Goal: Task Accomplishment & Management: Use online tool/utility

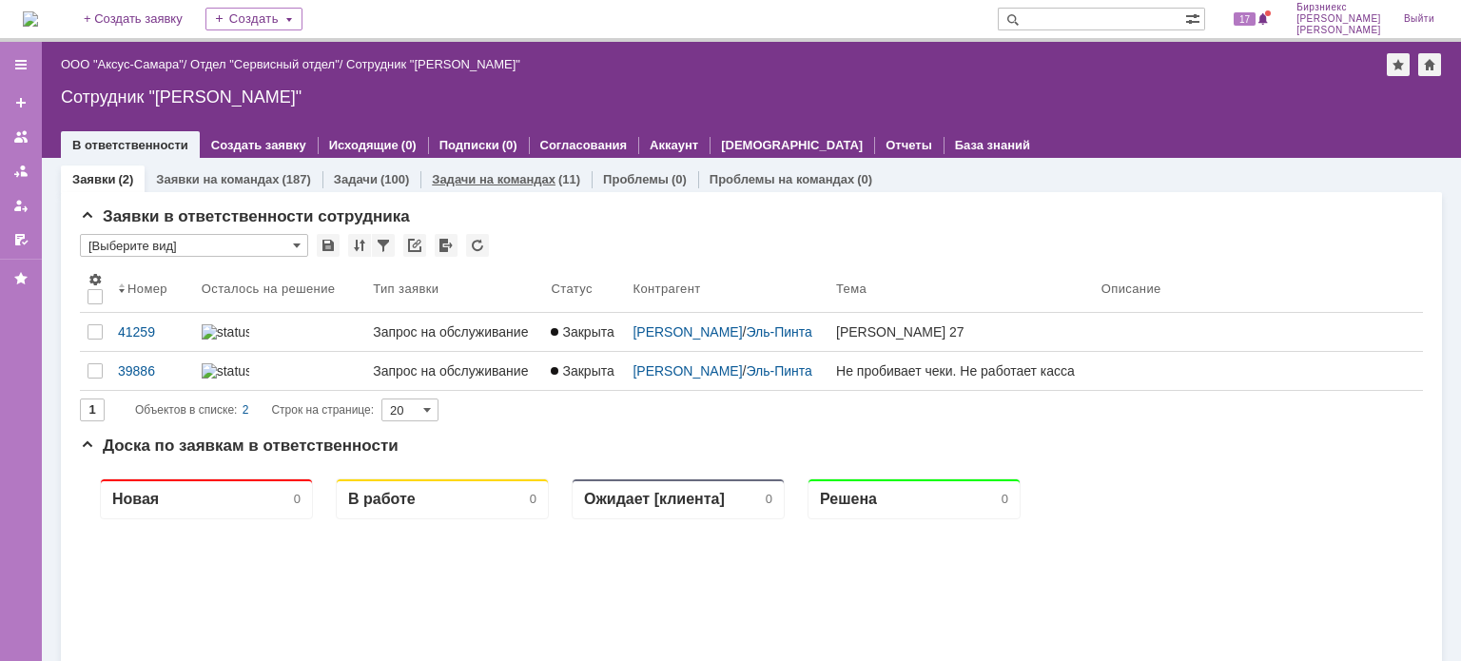
click at [445, 179] on link "Задачи на командах" at bounding box center [494, 179] width 124 height 14
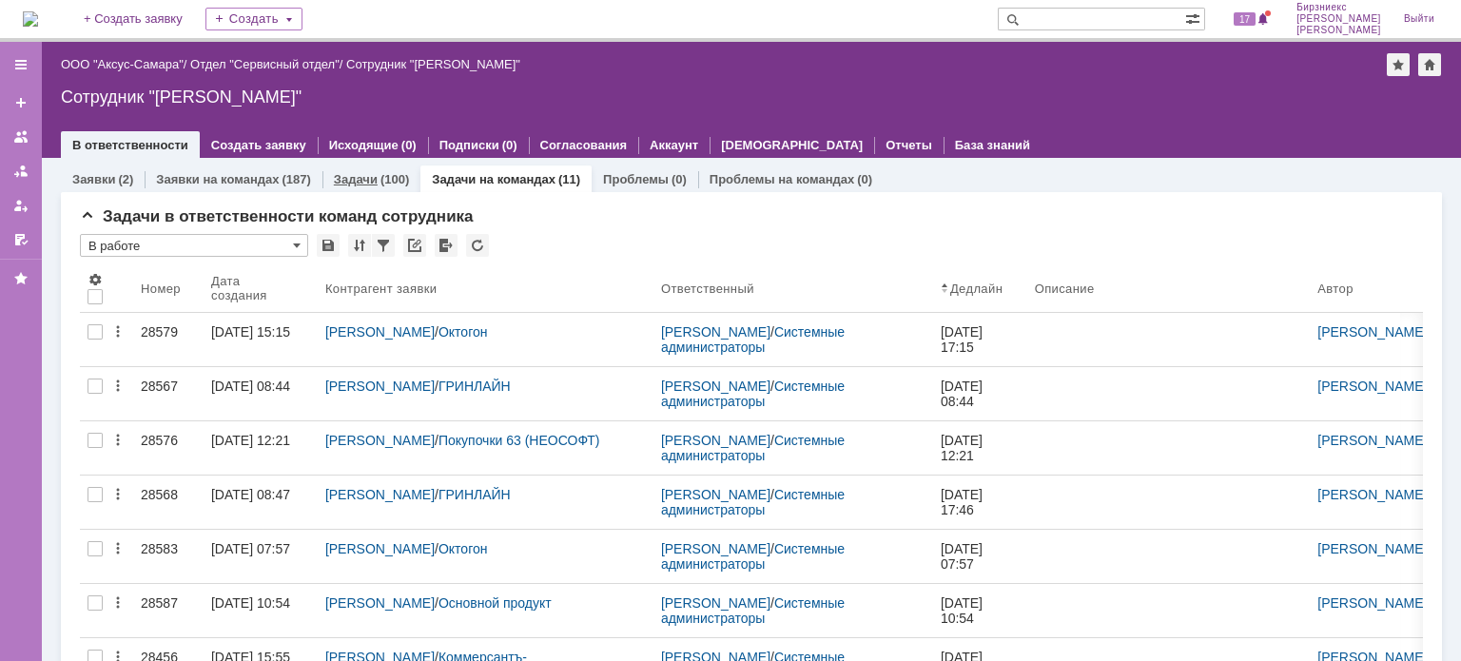
click at [388, 180] on div "(100)" at bounding box center [395, 179] width 29 height 14
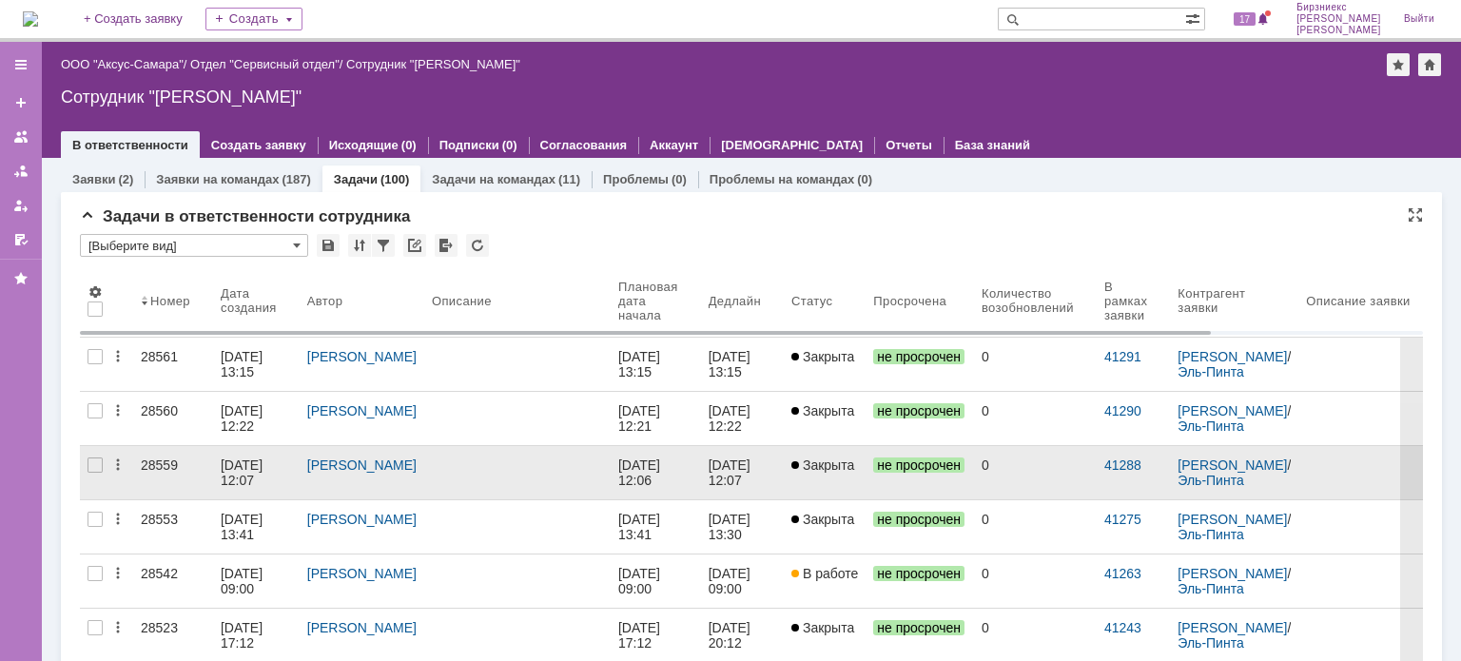
scroll to position [95, 0]
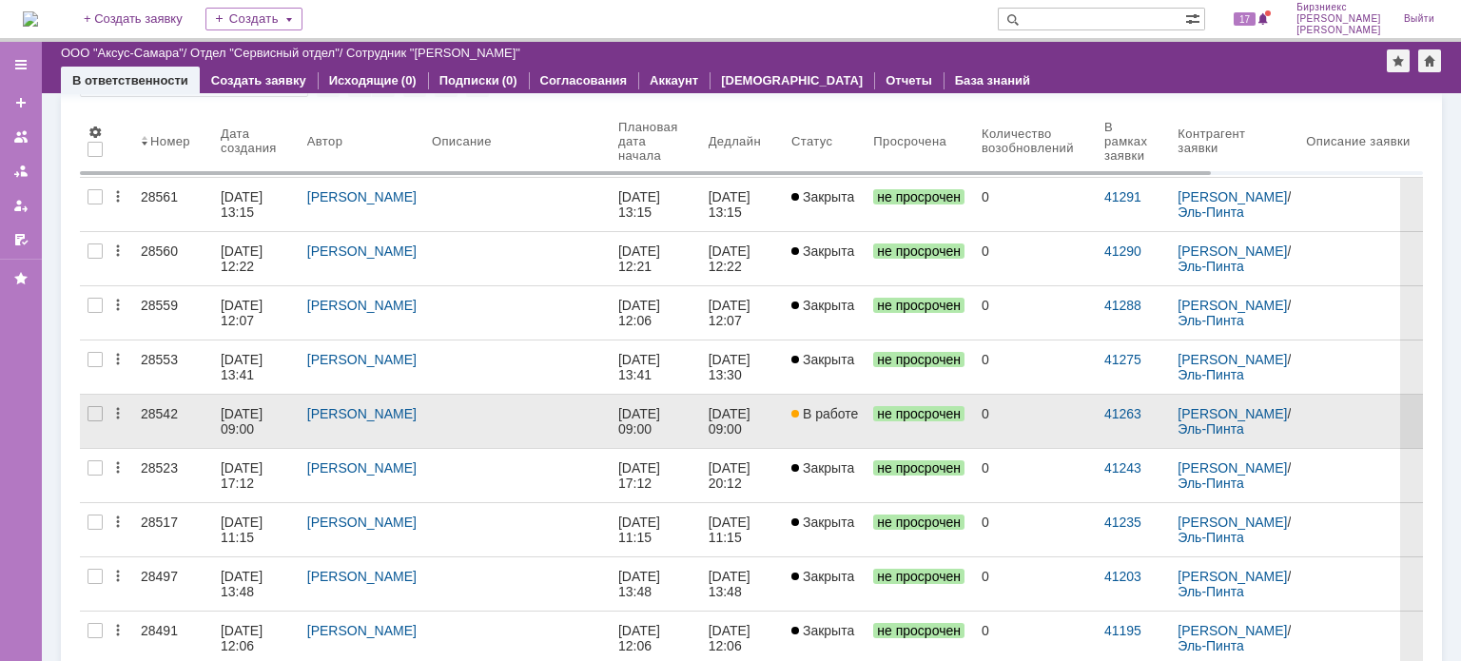
click at [618, 406] on div "[DATE] 09:00" at bounding box center [641, 421] width 46 height 30
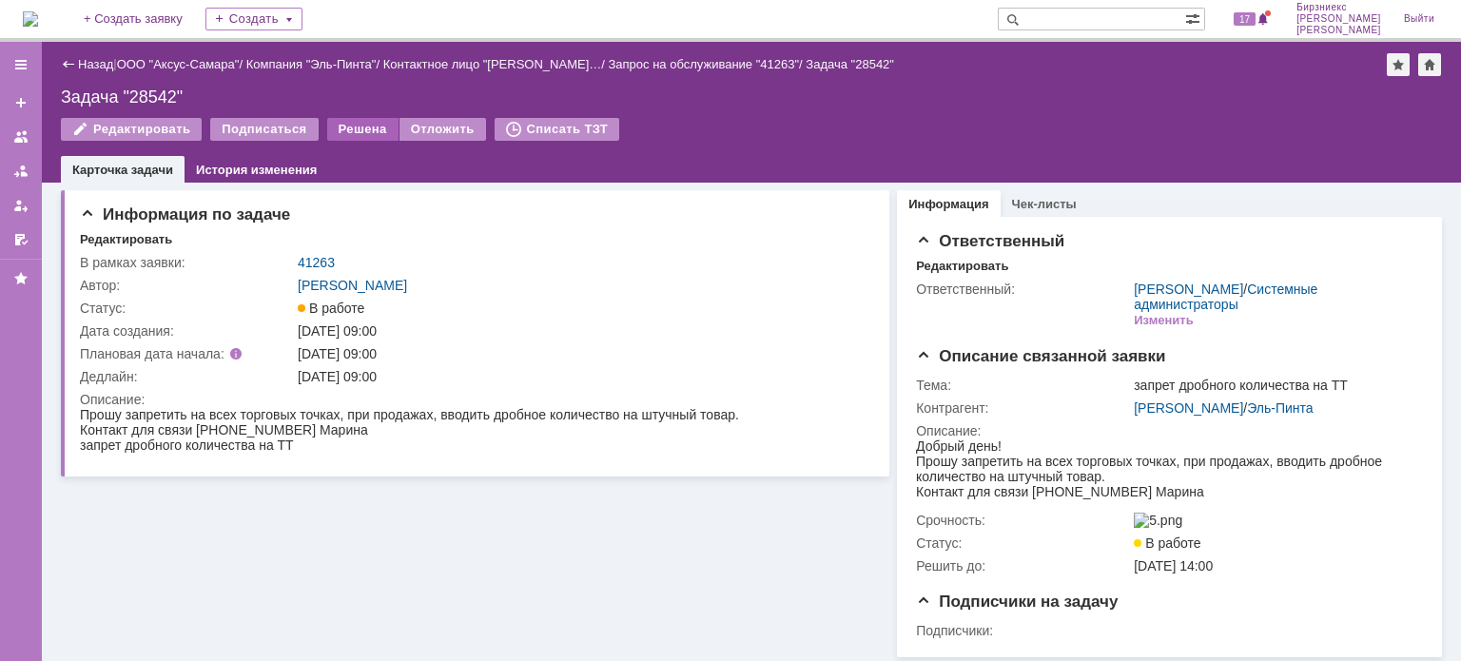
click at [355, 129] on div "Решена" at bounding box center [362, 129] width 71 height 23
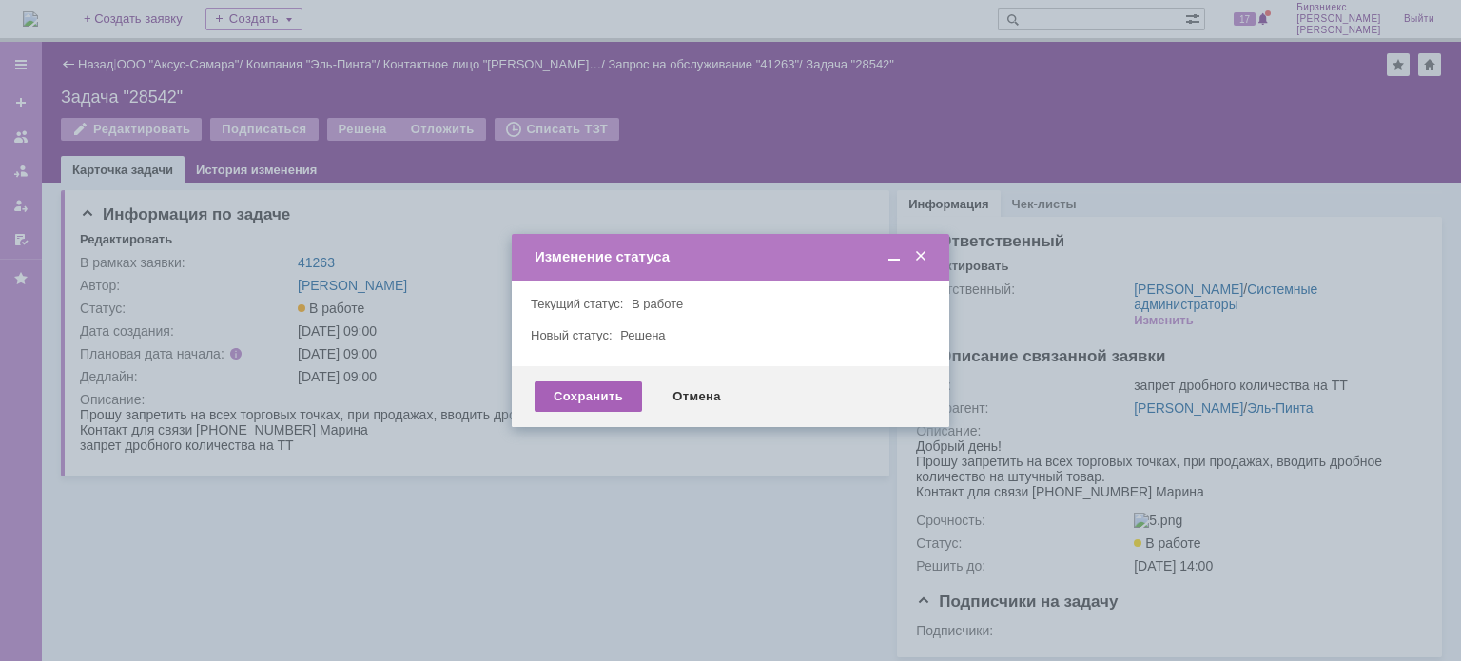
click at [586, 406] on div "Сохранить" at bounding box center [589, 397] width 108 height 30
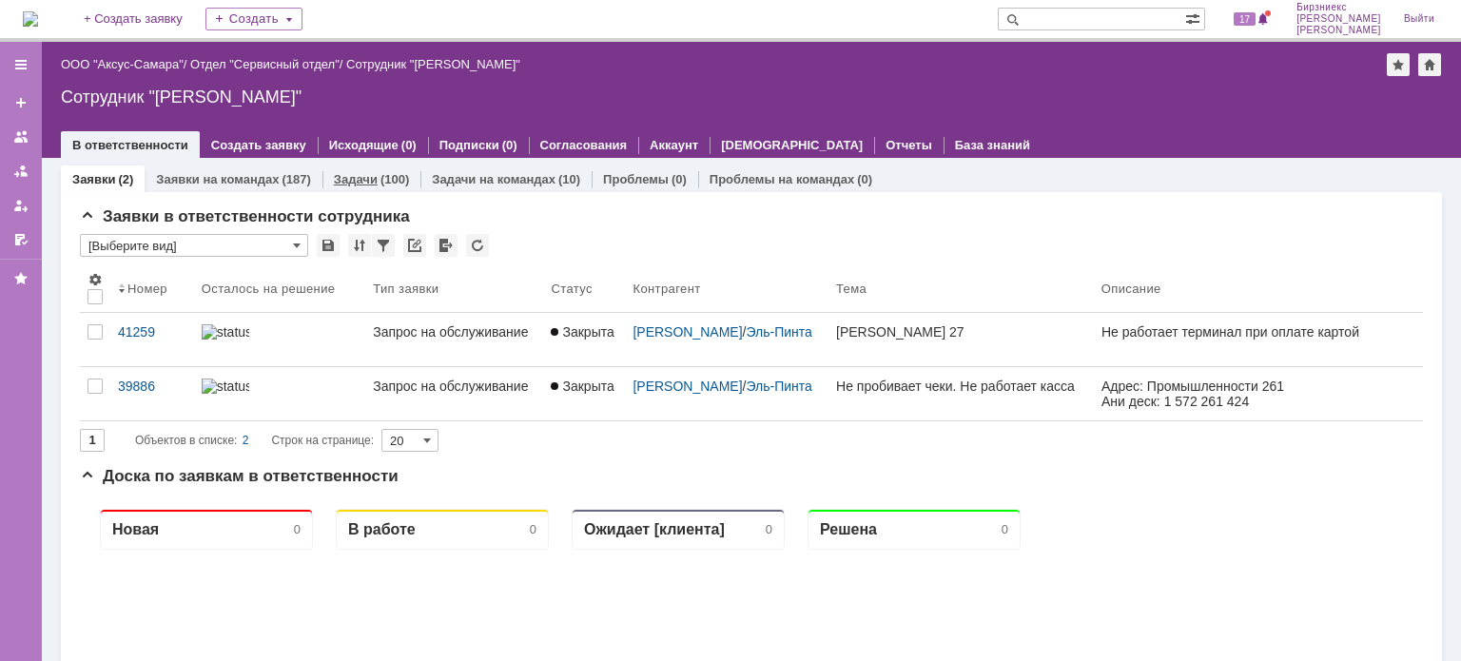
click at [396, 178] on div "(100)" at bounding box center [395, 179] width 29 height 14
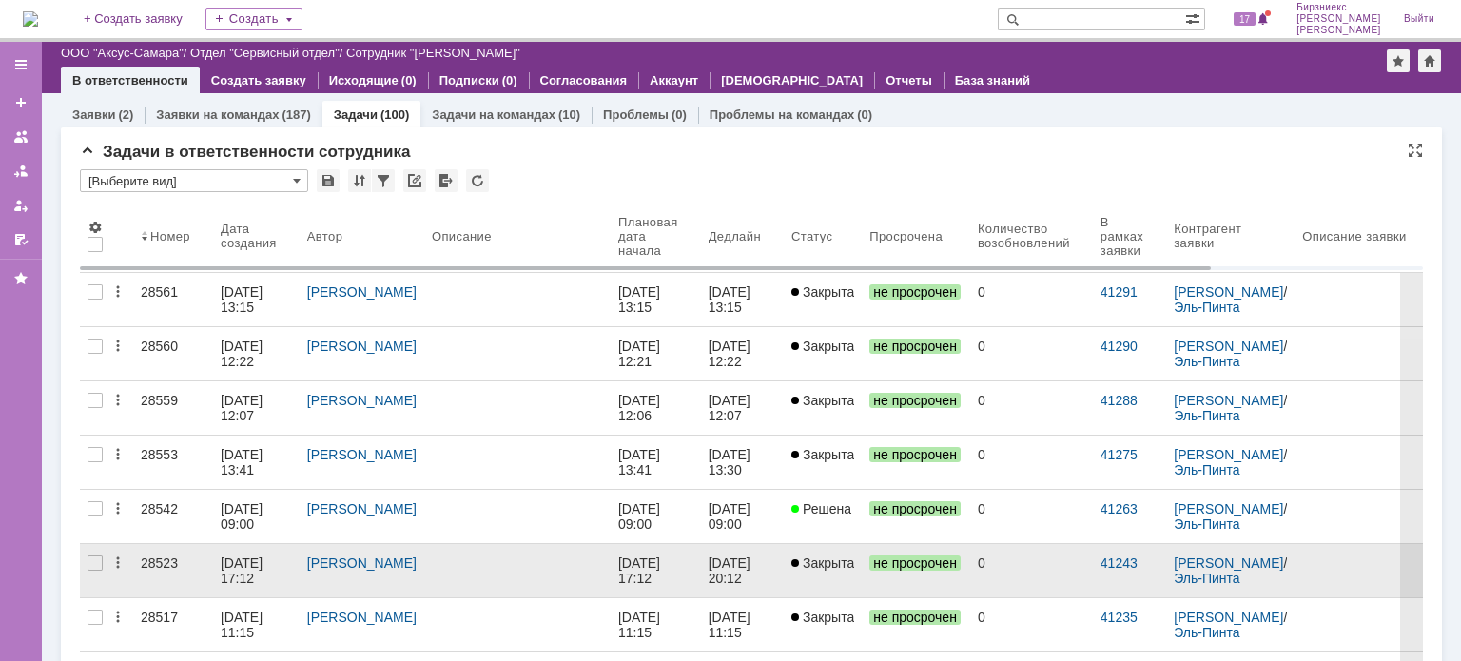
scroll to position [285, 0]
